Goal: Task Accomplishment & Management: Manage account settings

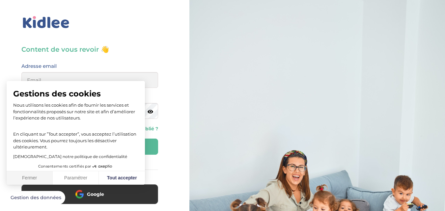
click at [30, 177] on button "Fermer" at bounding box center [30, 178] width 46 height 14
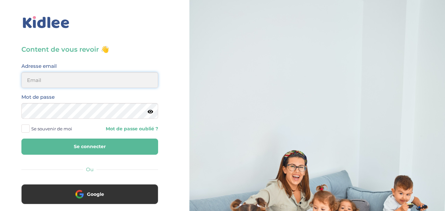
click at [59, 80] on input "email" at bounding box center [89, 80] width 137 height 16
click at [57, 78] on input "email" at bounding box center [89, 80] width 137 height 16
type input "souded.liza99@gmail.com"
click at [153, 113] on icon at bounding box center [151, 111] width 6 height 5
click at [94, 149] on button "Se connecter" at bounding box center [89, 147] width 137 height 16
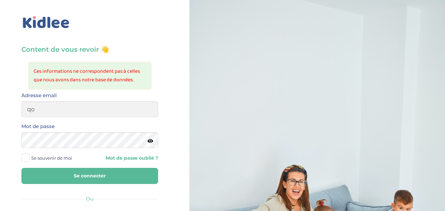
type input "q"
type input "[EMAIL_ADDRESS][DOMAIN_NAME]"
click at [151, 141] on icon at bounding box center [151, 141] width 6 height 5
click at [58, 156] on span "Se souvenir de moi" at bounding box center [51, 158] width 41 height 9
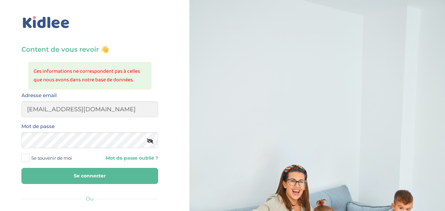
click at [0, 0] on input "Se souvenir de moi" at bounding box center [0, 0] width 0 height 0
click at [82, 176] on button "Se connecter" at bounding box center [89, 176] width 137 height 16
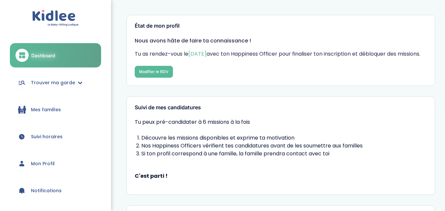
click at [49, 159] on link "Mon Profil" at bounding box center [55, 164] width 91 height 24
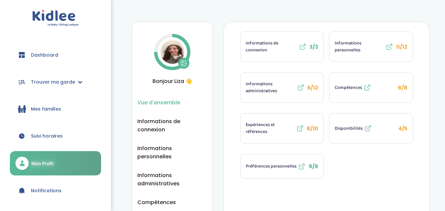
click at [283, 82] on span "Informations administratives" at bounding box center [271, 88] width 50 height 14
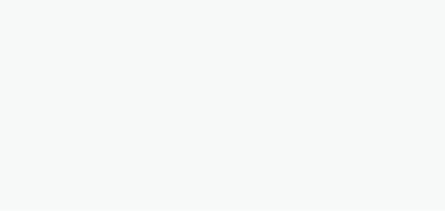
select select "Titre de séjour"
select select "Certificat de résidence algérien"
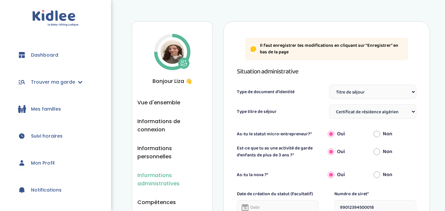
scroll to position [4, 0]
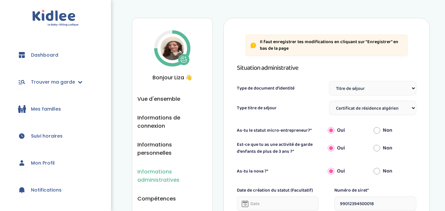
drag, startPoint x: 449, startPoint y: 45, endPoint x: 450, endPoint y: 114, distance: 69.5
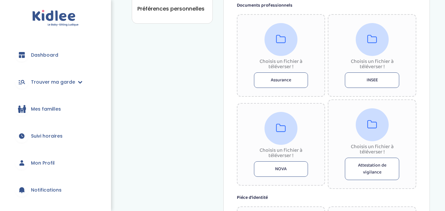
scroll to position [0, 0]
click at [274, 171] on button "NOVA" at bounding box center [281, 168] width 54 height 15
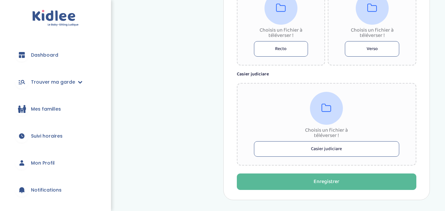
scroll to position [475, 0]
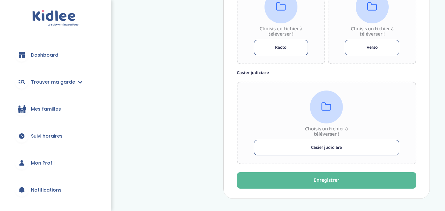
click at [330, 147] on button "Casier judiciare" at bounding box center [327, 147] width 146 height 15
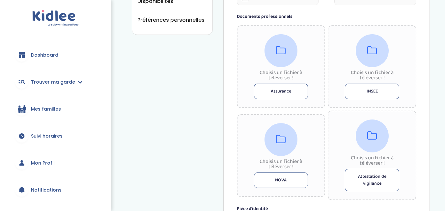
scroll to position [233, 0]
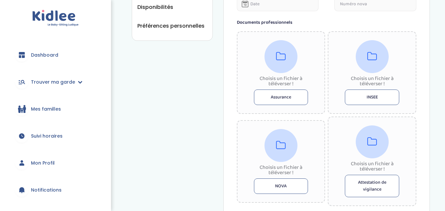
click at [382, 98] on button "INSEE" at bounding box center [372, 97] width 54 height 15
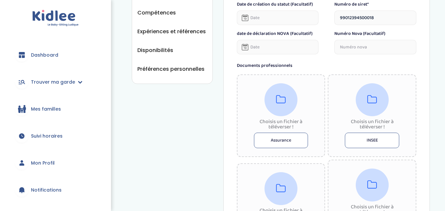
scroll to position [192, 0]
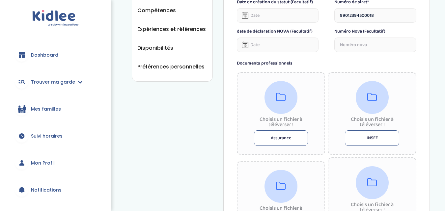
click at [384, 137] on button "INSEE" at bounding box center [372, 138] width 54 height 15
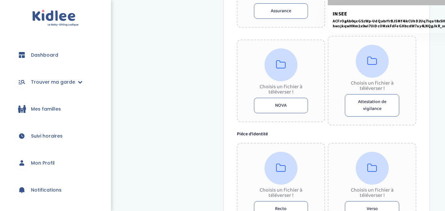
scroll to position [331, 0]
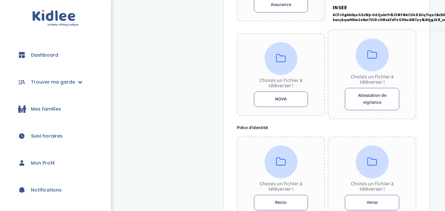
click at [274, 99] on button "NOVA" at bounding box center [281, 99] width 54 height 15
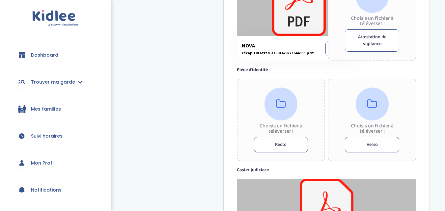
scroll to position [392, 0]
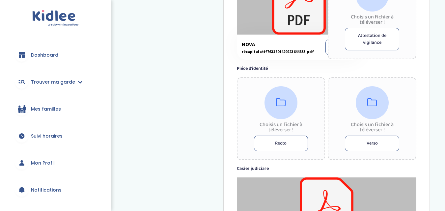
click at [277, 146] on button "Recto" at bounding box center [281, 143] width 54 height 15
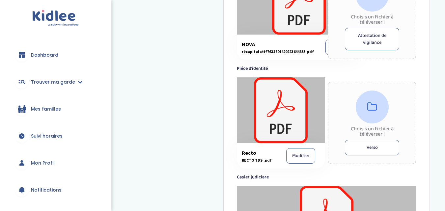
click at [376, 149] on button "Verso" at bounding box center [372, 147] width 54 height 15
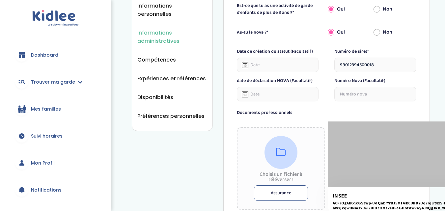
scroll to position [140, 0]
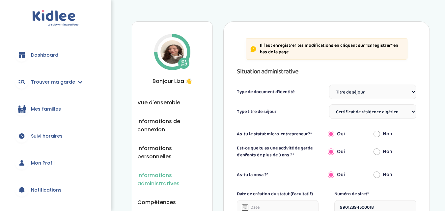
select select "Titre de séjour"
select select "Certificat de résidence algérien"
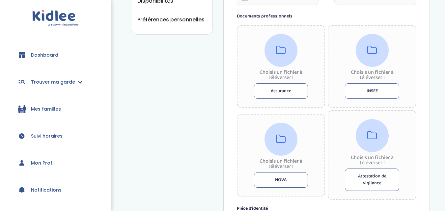
scroll to position [243, 0]
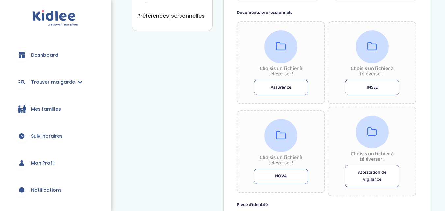
click at [281, 89] on button "Assurance" at bounding box center [281, 87] width 54 height 15
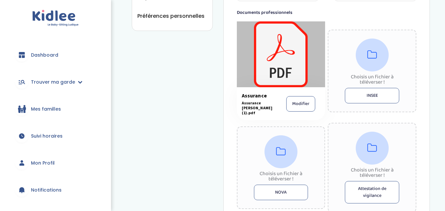
click at [355, 99] on button "INSEE" at bounding box center [372, 95] width 54 height 15
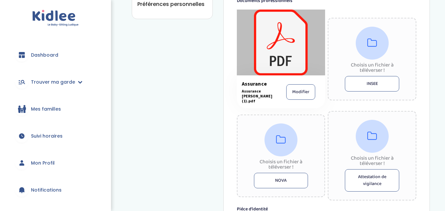
click at [377, 81] on button "INSEE" at bounding box center [372, 83] width 54 height 15
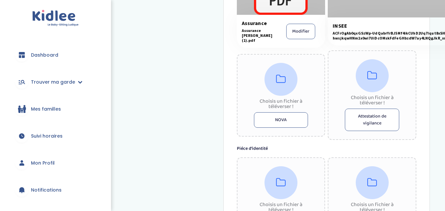
scroll to position [338, 0]
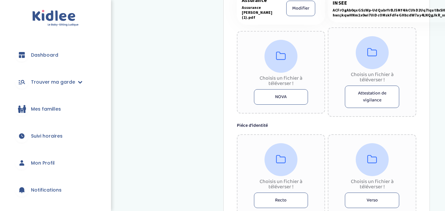
click at [295, 94] on button "NOVA" at bounding box center [281, 96] width 54 height 15
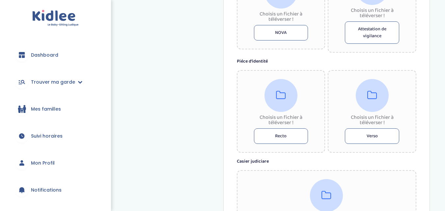
scroll to position [404, 0]
click at [297, 137] on button "Recto" at bounding box center [281, 135] width 54 height 15
click at [357, 137] on button "Verso" at bounding box center [372, 135] width 54 height 15
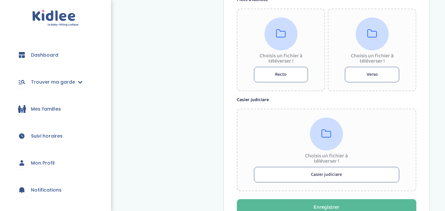
scroll to position [473, 0]
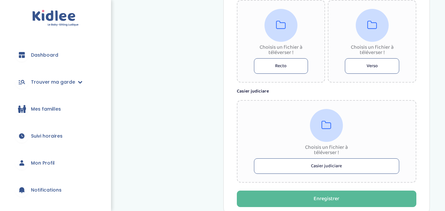
click at [305, 168] on button "Casier judiciare" at bounding box center [327, 166] width 146 height 15
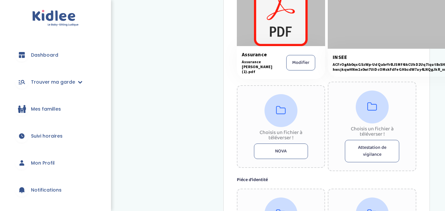
scroll to position [301, 0]
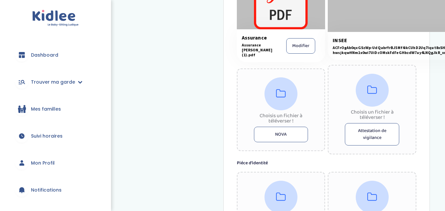
click at [277, 133] on button "NOVA" at bounding box center [281, 134] width 54 height 15
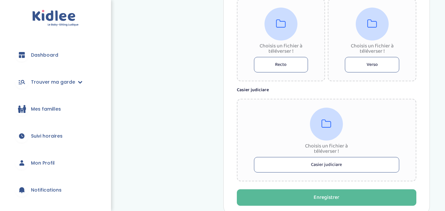
scroll to position [522, 0]
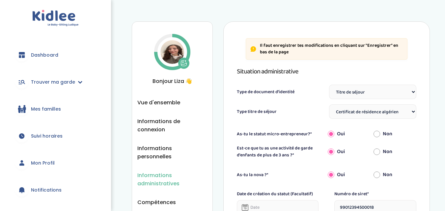
select select "Titre de séjour"
select select "Certificat de résidence algérien"
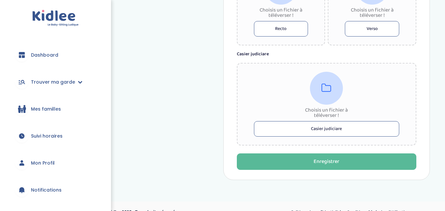
scroll to position [498, 0]
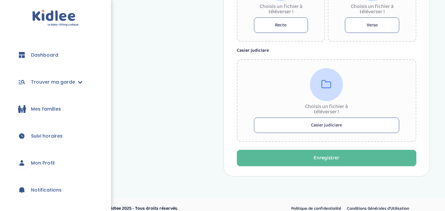
click at [309, 120] on button "Casier judiciare" at bounding box center [327, 125] width 146 height 15
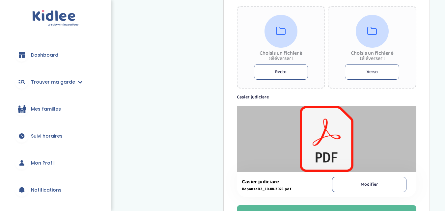
scroll to position [449, 0]
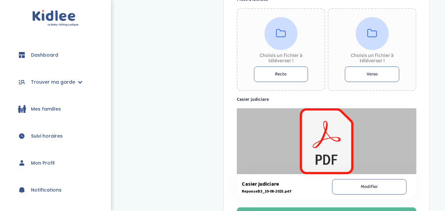
click at [277, 73] on button "Recto" at bounding box center [281, 74] width 54 height 15
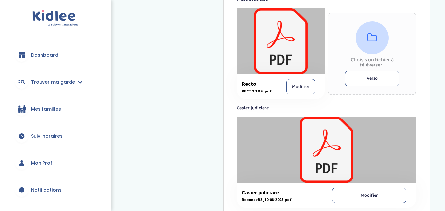
click at [366, 80] on button "Verso" at bounding box center [372, 78] width 54 height 15
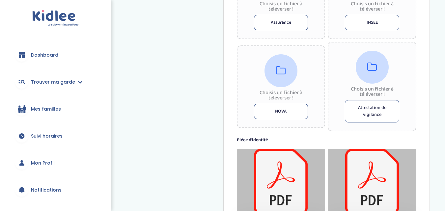
scroll to position [302, 0]
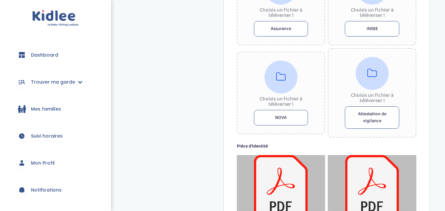
click at [285, 116] on button "NOVA" at bounding box center [281, 117] width 54 height 15
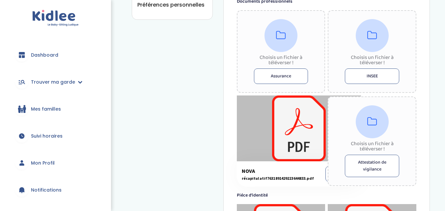
scroll to position [252, 0]
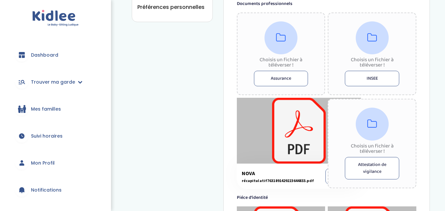
click at [371, 76] on button "INSEE" at bounding box center [372, 78] width 54 height 15
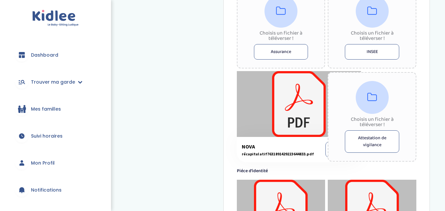
click at [278, 129] on div at bounding box center [299, 104] width 124 height 66
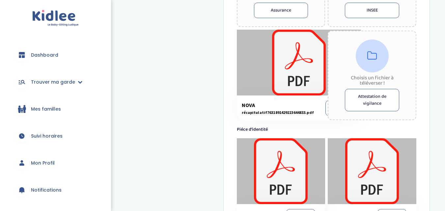
scroll to position [314, 0]
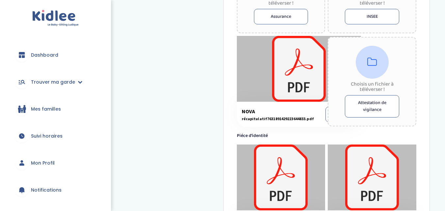
click at [327, 117] on button "Modifier" at bounding box center [339, 114] width 26 height 15
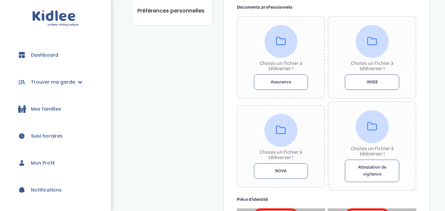
scroll to position [240, 0]
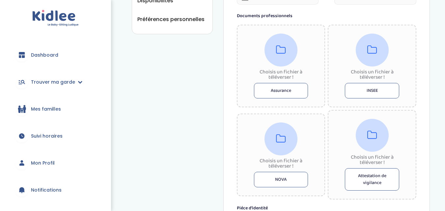
click at [289, 87] on button "Assurance" at bounding box center [281, 90] width 54 height 15
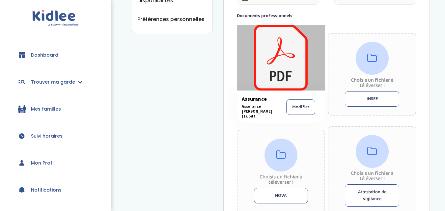
click at [359, 108] on div "Choisis un fichier à téléverser ! INSEE" at bounding box center [372, 74] width 89 height 83
click at [358, 104] on button "INSEE" at bounding box center [372, 98] width 54 height 15
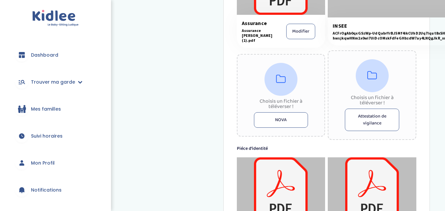
scroll to position [310, 0]
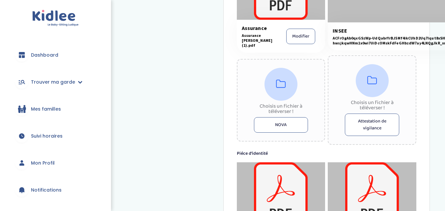
click at [280, 124] on button "NOVA" at bounding box center [281, 124] width 54 height 15
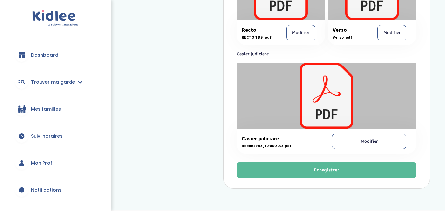
scroll to position [541, 0]
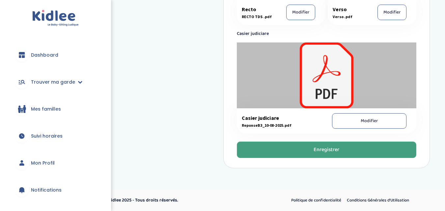
click at [324, 148] on div "Enregistrer" at bounding box center [327, 150] width 26 height 8
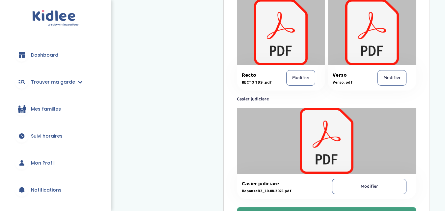
scroll to position [563, 0]
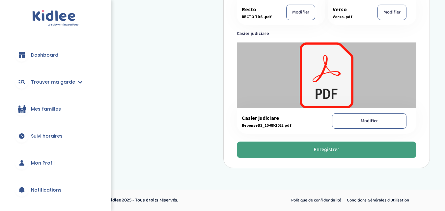
click at [321, 152] on div "Enregistrer" at bounding box center [327, 150] width 26 height 8
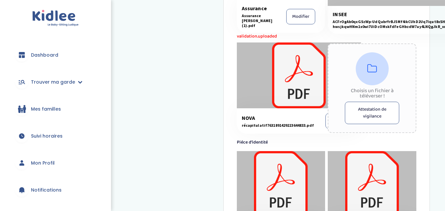
scroll to position [337, 0]
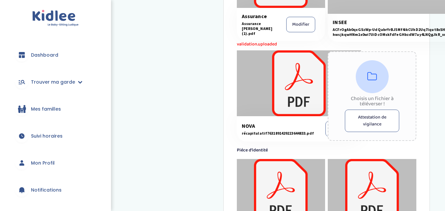
click at [326, 132] on button "Modifier" at bounding box center [339, 128] width 26 height 15
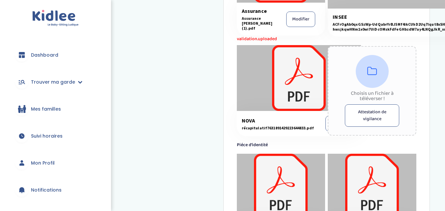
scroll to position [340, 0]
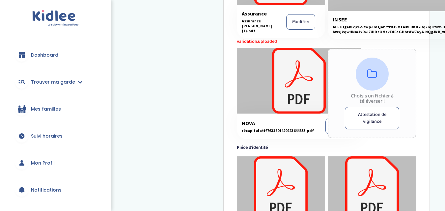
click at [362, 118] on button "Attestation de vigilance" at bounding box center [372, 118] width 54 height 22
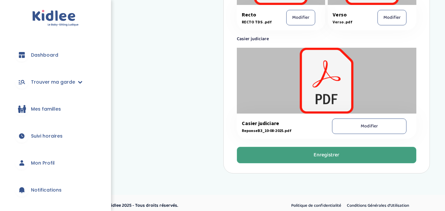
scroll to position [563, 0]
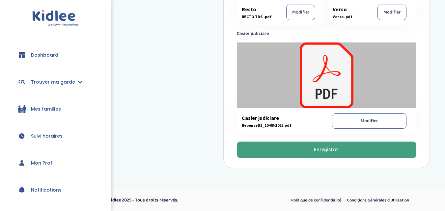
click at [314, 151] on div "Enregistrer" at bounding box center [327, 150] width 26 height 8
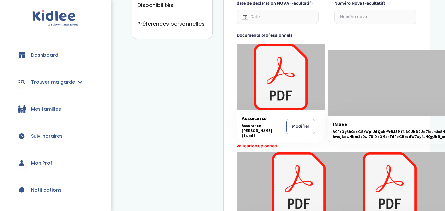
scroll to position [228, 0]
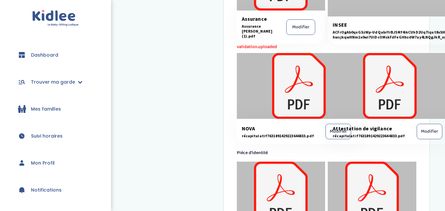
scroll to position [331, 0]
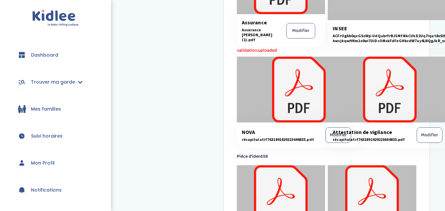
click at [429, 140] on button "Modifier" at bounding box center [430, 135] width 26 height 15
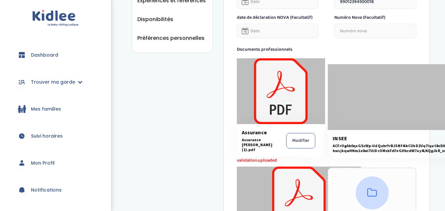
scroll to position [257, 0]
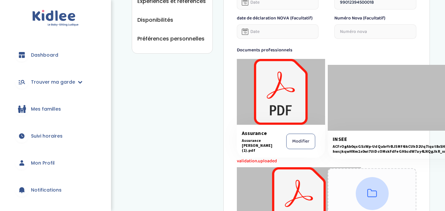
scroll to position [221, 0]
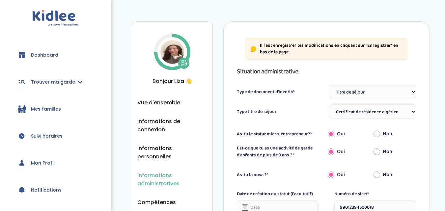
select select "Titre de séjour"
select select "Certificat de résidence algérien"
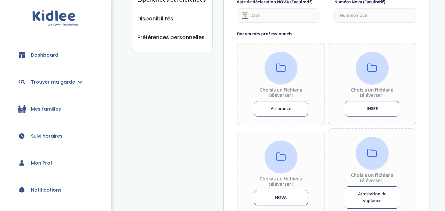
click at [375, 112] on button "INSEE" at bounding box center [372, 108] width 54 height 15
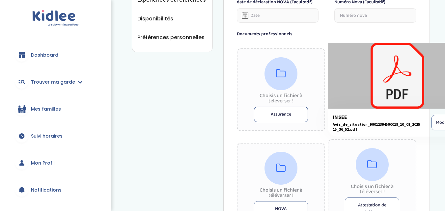
click at [282, 115] on button "Assurance" at bounding box center [281, 114] width 54 height 15
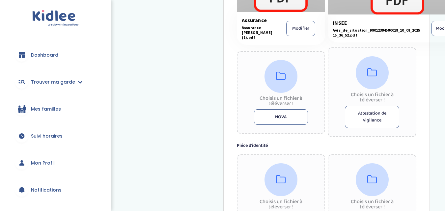
scroll to position [321, 0]
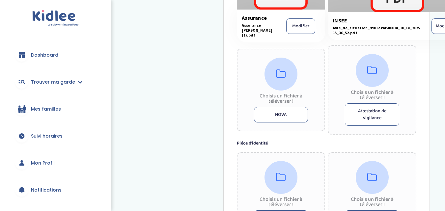
click at [297, 114] on button "NOVA" at bounding box center [281, 114] width 54 height 15
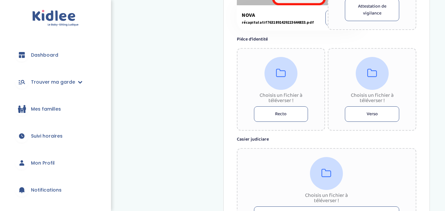
scroll to position [434, 0]
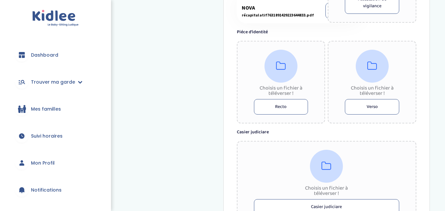
click at [300, 106] on button "Recto" at bounding box center [281, 106] width 54 height 15
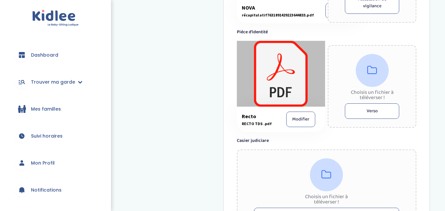
click at [360, 113] on button "Verso" at bounding box center [372, 110] width 54 height 15
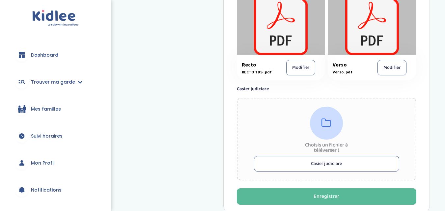
scroll to position [493, 0]
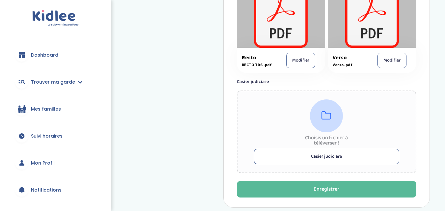
click at [333, 157] on button "Casier judiciare" at bounding box center [327, 156] width 146 height 15
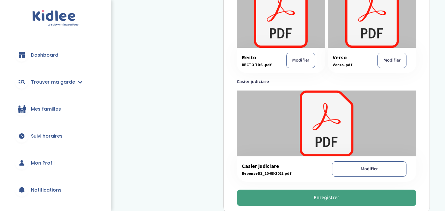
click at [303, 194] on button "Enregistrer" at bounding box center [327, 198] width 180 height 16
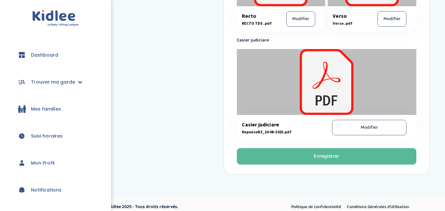
scroll to position [556, 0]
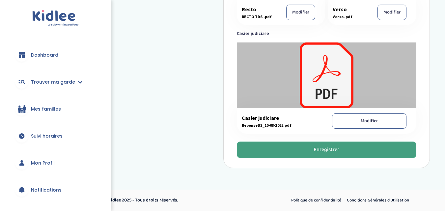
click at [329, 147] on div "Enregistrer" at bounding box center [327, 150] width 26 height 8
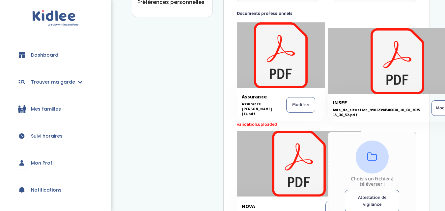
scroll to position [305, 0]
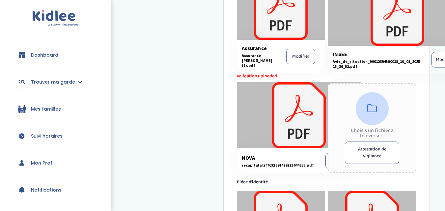
click at [362, 149] on button "Attestation de vigilance" at bounding box center [372, 153] width 54 height 22
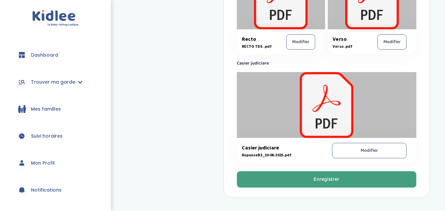
scroll to position [563, 0]
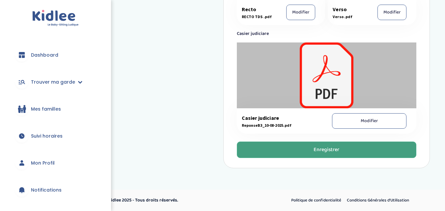
click at [293, 152] on button "Enregistrer" at bounding box center [327, 150] width 180 height 16
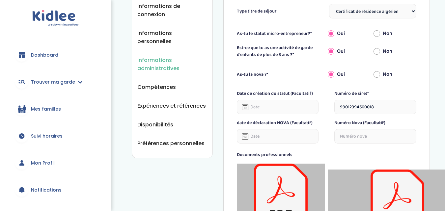
scroll to position [110, 0]
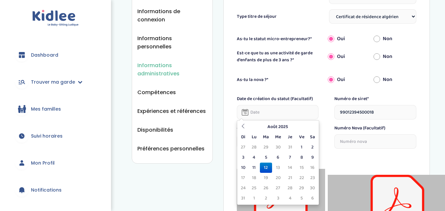
click at [264, 114] on input "text" at bounding box center [278, 112] width 82 height 15
click at [299, 150] on td "1" at bounding box center [302, 147] width 12 height 10
type input "[DATE]"
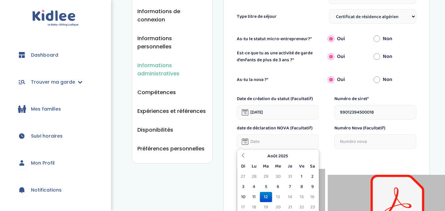
click at [251, 146] on input "text" at bounding box center [278, 141] width 82 height 15
click at [255, 195] on td "11" at bounding box center [254, 197] width 12 height 10
type input "11-08-2025"
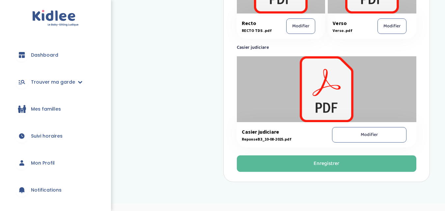
scroll to position [563, 0]
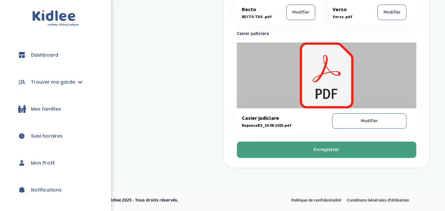
click at [321, 151] on div "Enregistrer" at bounding box center [327, 150] width 26 height 8
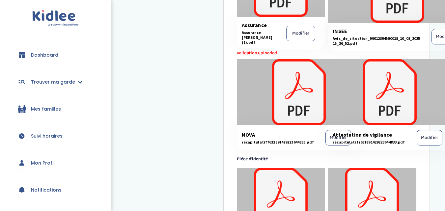
scroll to position [334, 0]
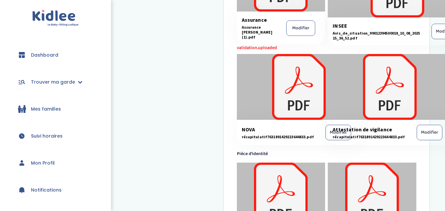
click at [423, 135] on button "Modifier" at bounding box center [430, 132] width 26 height 15
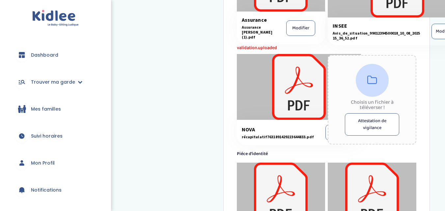
click at [385, 129] on button "Attestation de vigilance" at bounding box center [372, 124] width 54 height 22
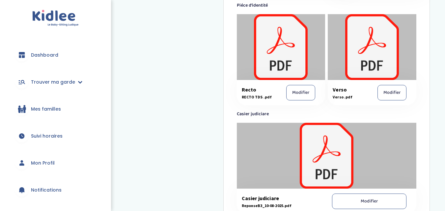
scroll to position [572, 0]
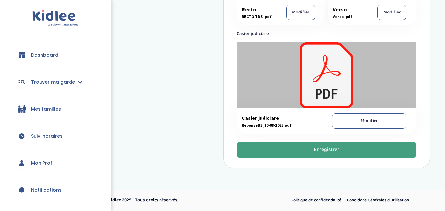
click at [335, 150] on div "Enregistrer" at bounding box center [327, 150] width 26 height 8
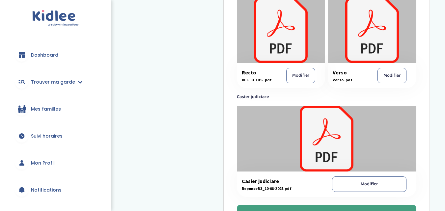
scroll to position [565, 0]
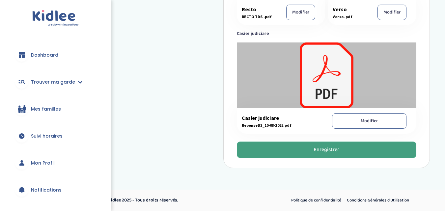
click at [335, 153] on div "Enregistrer" at bounding box center [327, 150] width 26 height 8
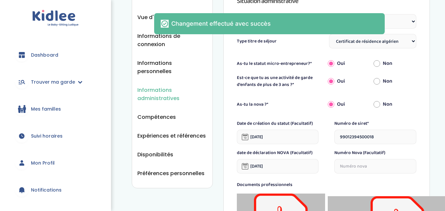
scroll to position [21, 0]
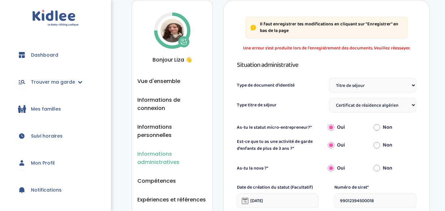
click at [382, 85] on select "Sélectionne Carte d'identité française ou Passeport français daté de moins de 5…" at bounding box center [372, 85] width 87 height 15
click at [378, 107] on select "Sélectionne TS Temporaire/ pluriannuel "Vie privée et familiale" TS Temporaire …" at bounding box center [372, 105] width 87 height 15
click at [329, 98] on select "Sélectionne TS Temporaire/ pluriannuel "Vie privée et familiale" TS Temporaire …" at bounding box center [372, 105] width 87 height 15
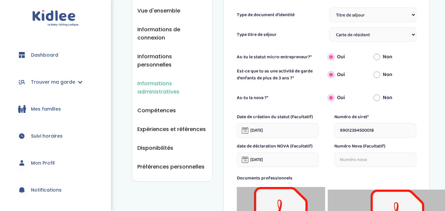
scroll to position [88, 0]
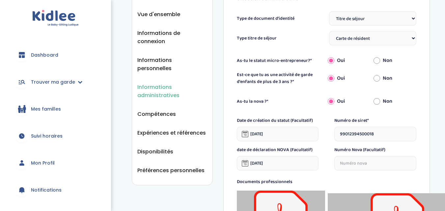
click at [376, 38] on select "Sélectionne TS Temporaire/ pluriannuel "Vie privée et familiale" TS Temporaire …" at bounding box center [372, 38] width 87 height 15
select select "Certificat de résidence algérien"
click at [329, 31] on select "Sélectionne TS Temporaire/ pluriannuel "Vie privée et familiale" TS Temporaire …" at bounding box center [372, 38] width 87 height 15
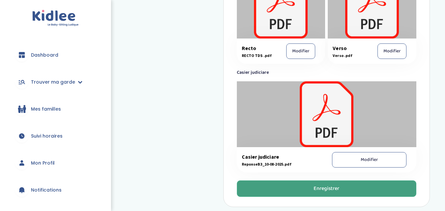
scroll to position [529, 0]
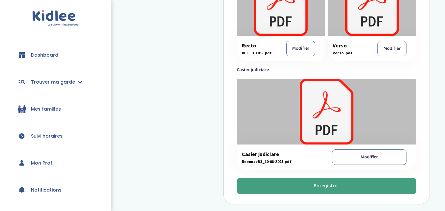
click at [303, 189] on button "Enregistrer" at bounding box center [327, 186] width 180 height 16
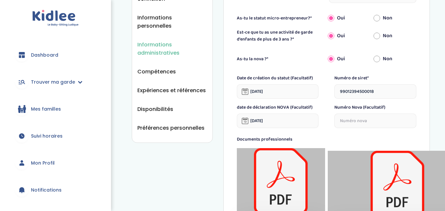
scroll to position [130, 0]
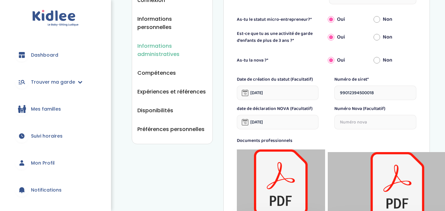
drag, startPoint x: 380, startPoint y: 92, endPoint x: 317, endPoint y: 100, distance: 63.1
click at [317, 100] on div "Date de création du statut (Facultatif) 01-08-2025 Numéro de siret* 99012394500…" at bounding box center [327, 88] width 180 height 24
type input "99012394500018"
click at [381, 59] on div "Non" at bounding box center [395, 60] width 43 height 15
click at [377, 44] on input "Non" at bounding box center [377, 37] width 7 height 15
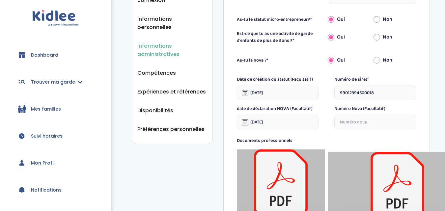
radio input "true"
radio input "false"
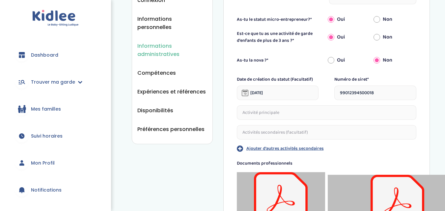
click at [287, 111] on input "text" at bounding box center [327, 112] width 180 height 15
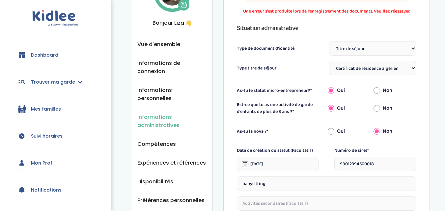
scroll to position [60, 0]
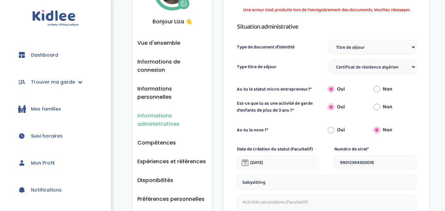
type input "babysitting"
click at [376, 107] on input "Non" at bounding box center [377, 107] width 7 height 15
radio input "true"
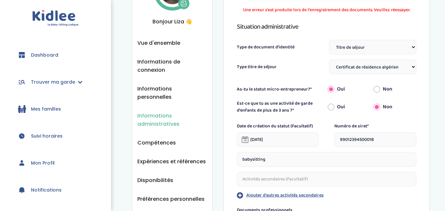
click at [329, 107] on input "Oui" at bounding box center [331, 107] width 7 height 15
radio input "true"
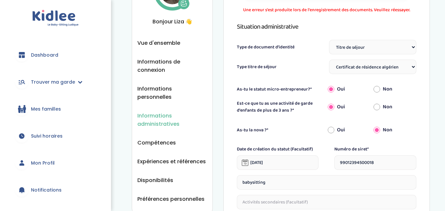
click at [380, 107] on input "Non" at bounding box center [377, 107] width 7 height 15
radio input "true"
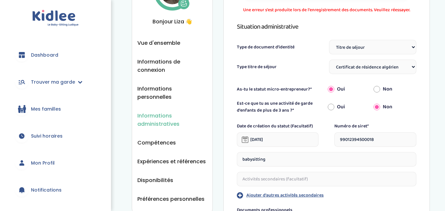
click at [330, 104] on input "Oui" at bounding box center [331, 107] width 7 height 15
radio input "true"
radio input "false"
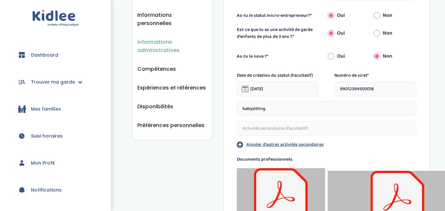
scroll to position [136, 0]
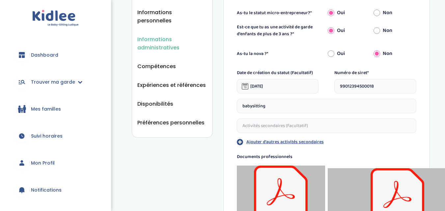
click at [267, 105] on input "babysitting" at bounding box center [327, 106] width 180 height 15
type input "b"
type input "a"
click at [286, 111] on input "garde d'enfants" at bounding box center [327, 106] width 180 height 15
type input "garde d'enfants"
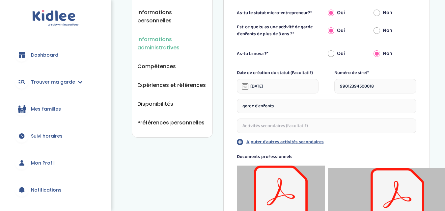
click at [284, 128] on input "text" at bounding box center [327, 126] width 180 height 15
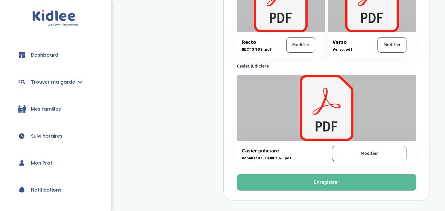
scroll to position [573, 0]
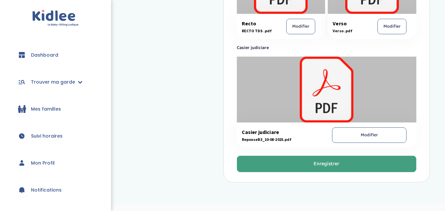
click at [308, 168] on button "Enregistrer" at bounding box center [327, 164] width 180 height 16
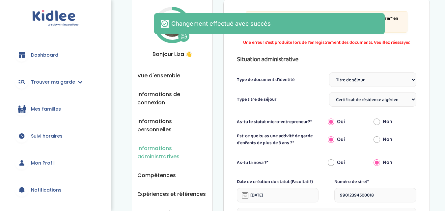
scroll to position [21, 0]
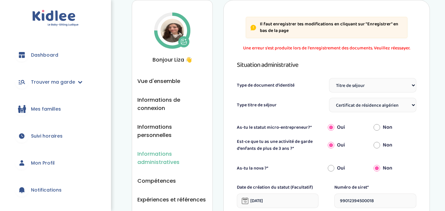
click at [371, 106] on select "Sélectionne TS Temporaire/ pluriannuel "Vie privée et familiale" TS Temporaire …" at bounding box center [372, 105] width 87 height 15
click at [329, 98] on select "Sélectionne TS Temporaire/ pluriannuel "Vie privée et familiale" TS Temporaire …" at bounding box center [372, 105] width 87 height 15
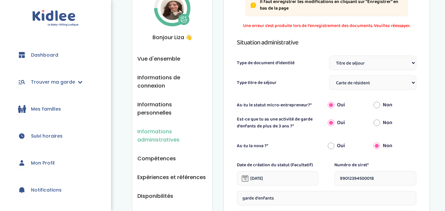
scroll to position [43, 0]
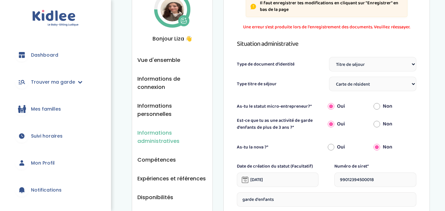
click at [385, 83] on select "Sélectionne TS Temporaire/ pluriannuel "Vie privée et familiale" TS Temporaire …" at bounding box center [372, 84] width 87 height 15
click at [329, 77] on select "Sélectionne TS Temporaire/ pluriannuel "Vie privée et familiale" TS Temporaire …" at bounding box center [372, 84] width 87 height 15
click at [354, 89] on select "Sélectionne TS Temporaire/ pluriannuel "Vie privée et familiale" TS Temporaire …" at bounding box center [372, 84] width 87 height 15
click at [329, 77] on select "Sélectionne TS Temporaire/ pluriannuel "Vie privée et familiale" TS Temporaire …" at bounding box center [372, 84] width 87 height 15
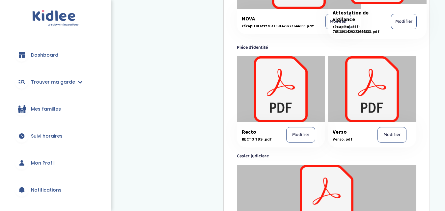
scroll to position [588, 0]
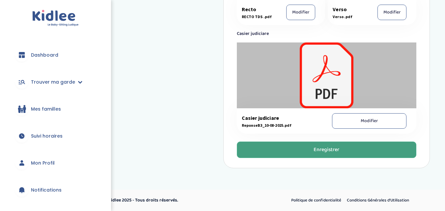
click at [312, 154] on button "Enregistrer" at bounding box center [327, 150] width 180 height 16
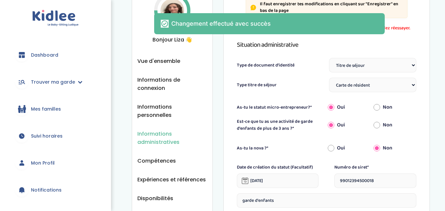
scroll to position [21, 0]
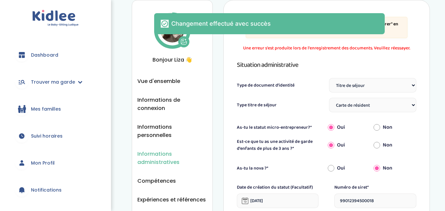
click at [363, 112] on select "Sélectionne TS Temporaire/ pluriannuel "Vie privée et familiale" TS Temporaire …" at bounding box center [372, 105] width 87 height 15
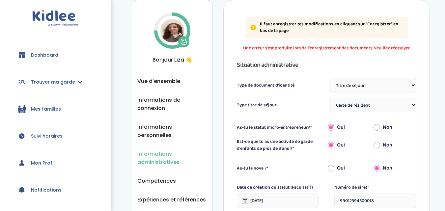
select select "Certificat de résidence algérien"
click at [329, 98] on select "Sélectionne TS Temporaire/ pluriannuel "Vie privée et familiale" TS Temporaire …" at bounding box center [372, 105] width 87 height 15
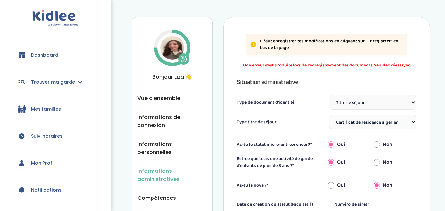
scroll to position [0, 0]
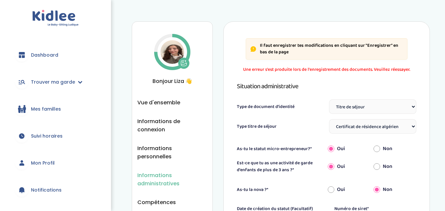
click at [70, 16] on img at bounding box center [55, 18] width 46 height 17
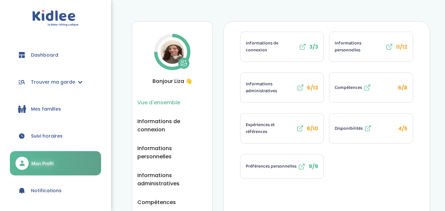
click at [266, 86] on span "Informations administratives" at bounding box center [271, 88] width 50 height 14
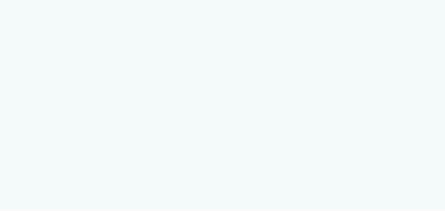
select select "Titre de séjour"
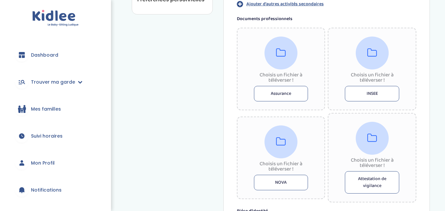
scroll to position [240, 0]
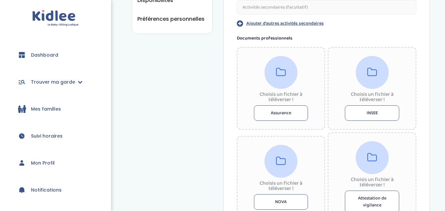
click at [290, 108] on button "Assurance" at bounding box center [281, 112] width 54 height 15
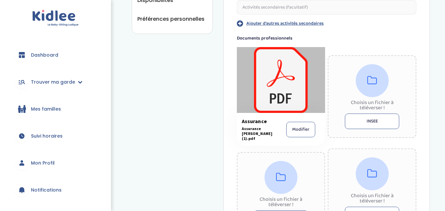
click at [372, 123] on button "INSEE" at bounding box center [372, 121] width 54 height 15
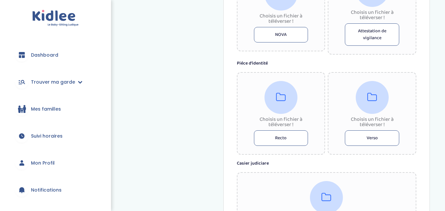
scroll to position [432, 0]
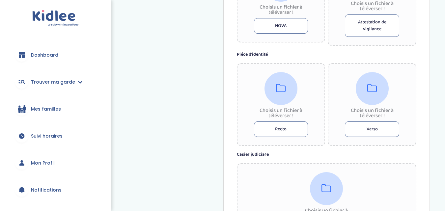
click at [276, 131] on button "Recto" at bounding box center [281, 129] width 54 height 15
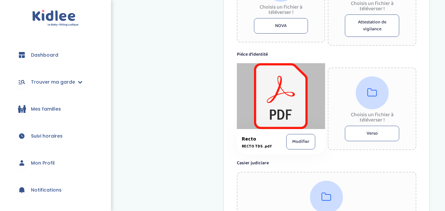
click at [371, 133] on button "Verso" at bounding box center [372, 133] width 54 height 15
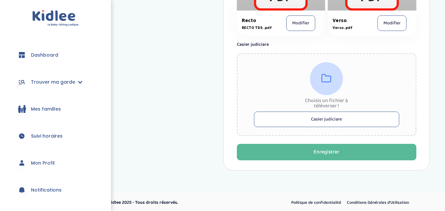
scroll to position [553, 0]
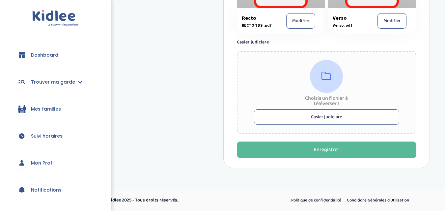
click at [319, 119] on button "Casier judiciare" at bounding box center [327, 116] width 146 height 15
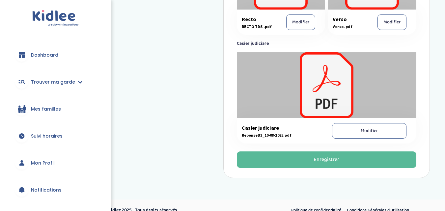
scroll to position [557, 0]
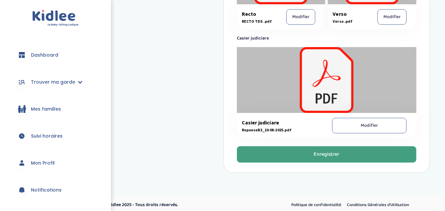
click at [314, 157] on div "Enregistrer" at bounding box center [327, 155] width 26 height 8
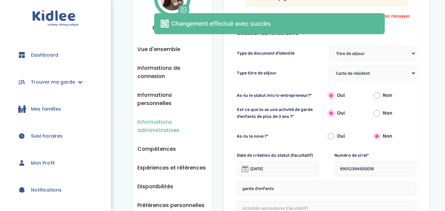
scroll to position [21, 0]
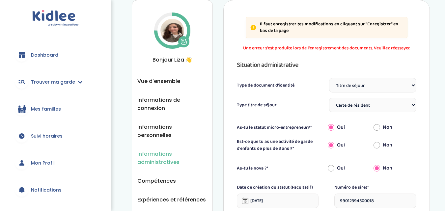
click at [396, 102] on select "Sélectionne TS Temporaire/ pluriannuel "Vie privée et familiale" TS Temporaire …" at bounding box center [372, 105] width 87 height 15
select select "Certificat de résidence algérien"
click at [329, 98] on select "Sélectionne TS Temporaire/ pluriannuel "Vie privée et familiale" TS Temporaire …" at bounding box center [372, 105] width 87 height 15
drag, startPoint x: 450, startPoint y: 2, endPoint x: 282, endPoint y: 75, distance: 182.7
click at [282, 75] on div "Situation administrative Type de document d'identité Sélectionne Carte d'identi…" at bounding box center [327, 86] width 180 height 53
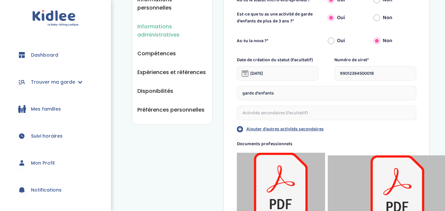
scroll to position [152, 0]
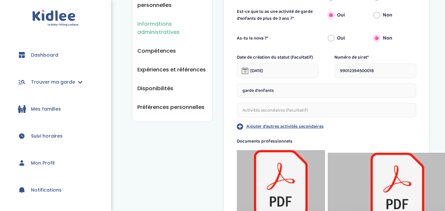
click at [337, 36] on label "Oui" at bounding box center [341, 38] width 8 height 8
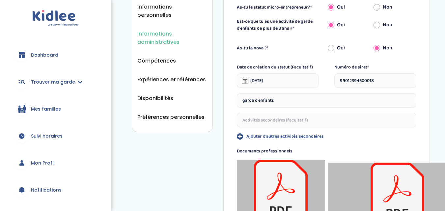
click at [332, 32] on input "Oui" at bounding box center [331, 25] width 7 height 15
radio input "true"
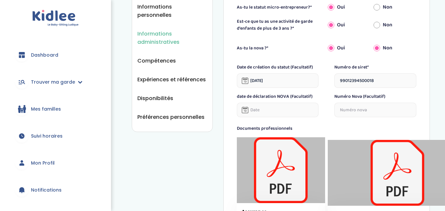
radio input "false"
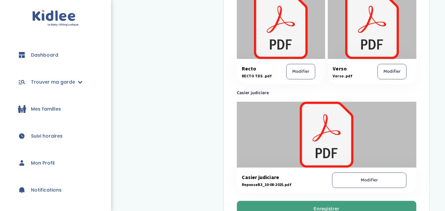
scroll to position [554, 0]
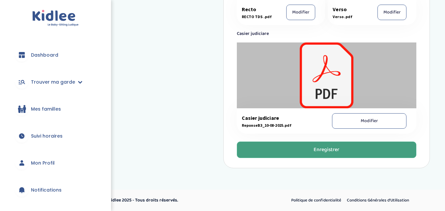
click at [308, 151] on button "Enregistrer" at bounding box center [327, 150] width 180 height 16
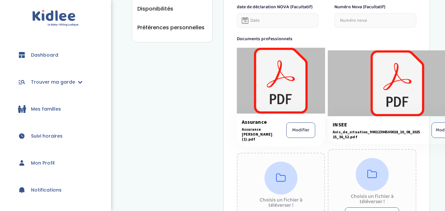
scroll to position [233, 0]
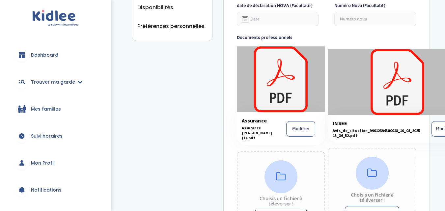
click at [437, 128] on button "Modifier" at bounding box center [445, 128] width 26 height 15
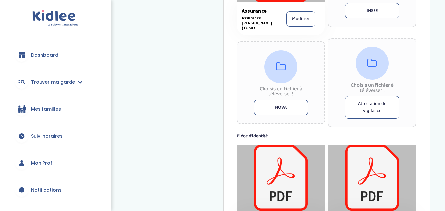
scroll to position [344, 0]
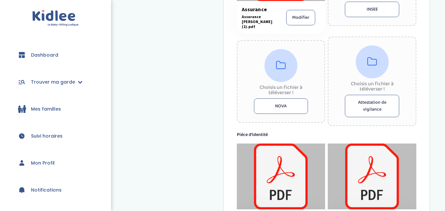
click at [284, 106] on button "NOVA" at bounding box center [281, 106] width 54 height 15
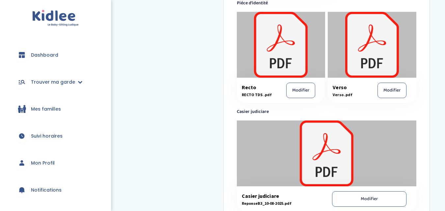
scroll to position [558, 0]
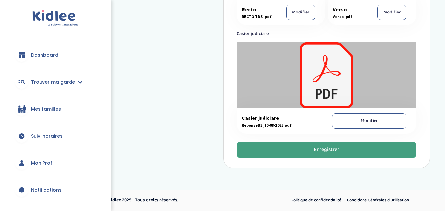
click at [343, 152] on button "Enregistrer" at bounding box center [327, 150] width 180 height 16
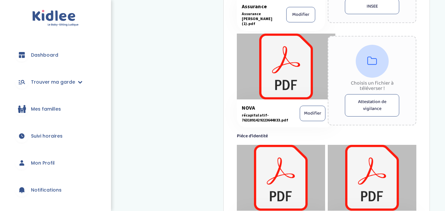
scroll to position [350, 0]
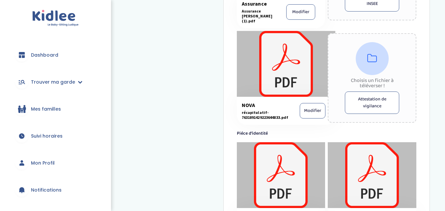
click at [318, 113] on button "Modifier" at bounding box center [313, 110] width 26 height 15
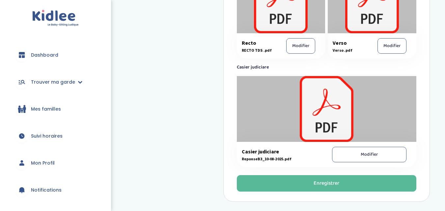
scroll to position [525, 0]
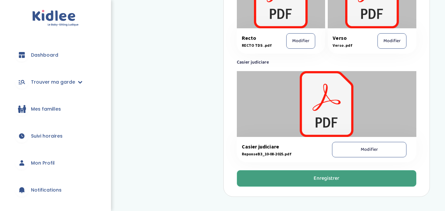
click at [331, 175] on div "Enregistrer" at bounding box center [327, 179] width 26 height 8
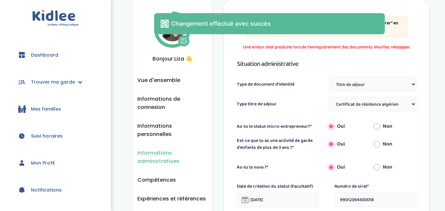
scroll to position [21, 0]
